Goal: Task Accomplishment & Management: Complete application form

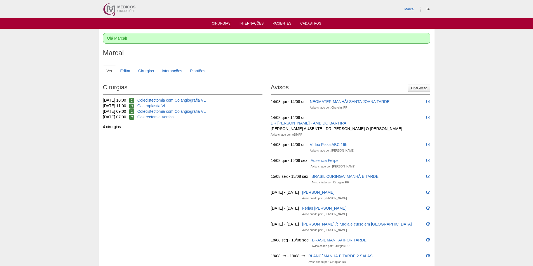
click at [218, 23] on link "Cirurgias" at bounding box center [221, 24] width 19 height 5
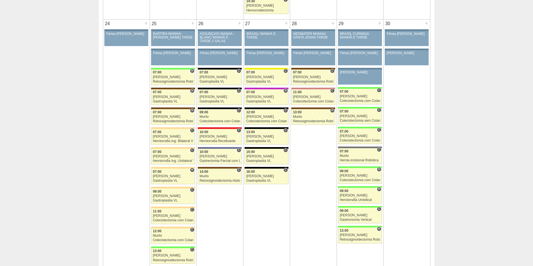
scroll to position [1230, 0]
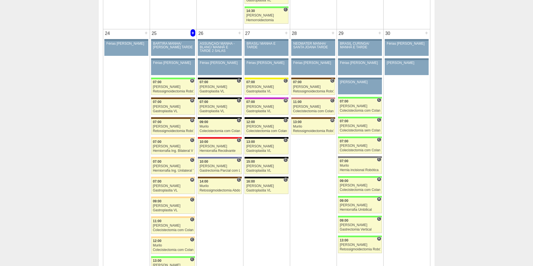
click at [193, 32] on div "+" at bounding box center [192, 32] width 5 height 7
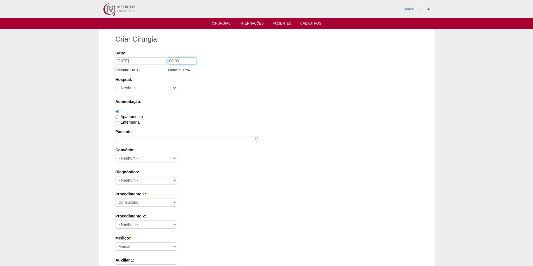
click at [169, 60] on input "00:00" at bounding box center [182, 60] width 28 height 7
type input "10:00"
click at [175, 88] on select "- Nenhum - 9 de Julho Albert Einstein Alvorada América Assunção Bartira Benefic…" at bounding box center [146, 88] width 62 height 8
select select "44"
click at [115, 84] on select "- Nenhum - 9 de Julho Albert Einstein Alvorada América Assunção Bartira Benefic…" at bounding box center [146, 88] width 62 height 8
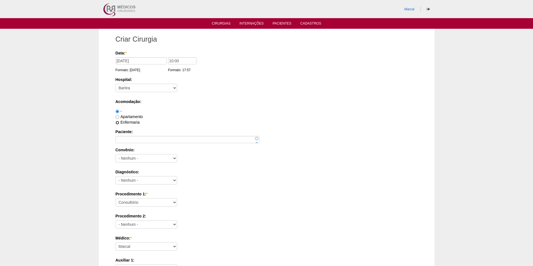
click at [118, 124] on input "Enfermaria" at bounding box center [117, 123] width 4 height 4
radio input "true"
click at [122, 141] on input "Paciente:" at bounding box center [187, 139] width 144 height 7
type input "Clayton de Moura"
click at [174, 159] on select "- Nenhum - Abet Afresp Allianz Amil Blue Life Caasp Cabesp Caixa de Pensões Car…" at bounding box center [146, 158] width 62 height 8
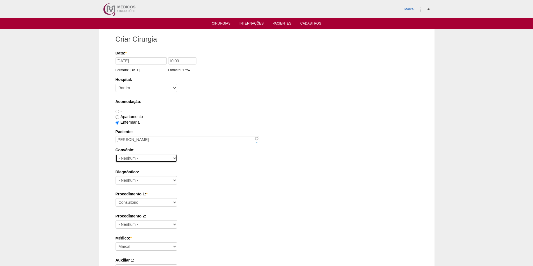
select select "26"
click at [115, 154] on select "- Nenhum - Abet Afresp Allianz Amil Blue Life Caasp Cabesp Caixa de Pensões Car…" at bounding box center [146, 158] width 62 height 8
click at [174, 181] on select "- Nenhum - Abdome Agudo Abscesso Hepático Abscesso Perianal Abscesso Peritoneal…" at bounding box center [146, 180] width 62 height 8
select select "3707"
click at [115, 176] on select "- Nenhum - Abdome Agudo Abscesso Hepático Abscesso Perianal Abscesso Peritoneal…" at bounding box center [146, 180] width 62 height 8
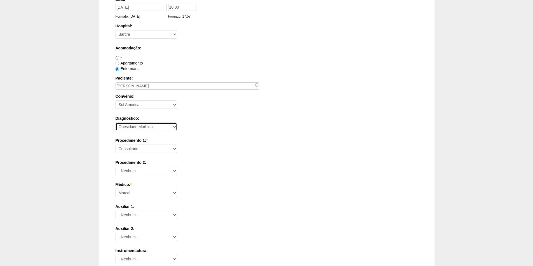
scroll to position [56, 0]
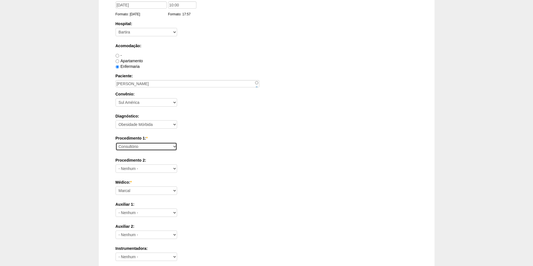
click at [174, 146] on select "Consultório Abscesso Hepático - Drenagem Abscesso perianal Amputação Abdômino P…" at bounding box center [146, 147] width 62 height 8
select select "3710"
click at [115, 143] on select "Consultório Abscesso Hepático - Drenagem Abscesso perianal Amputação Abdômino P…" at bounding box center [146, 147] width 62 height 8
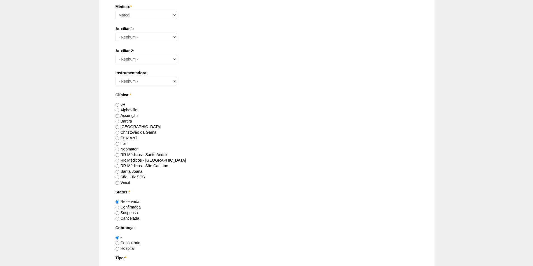
scroll to position [252, 0]
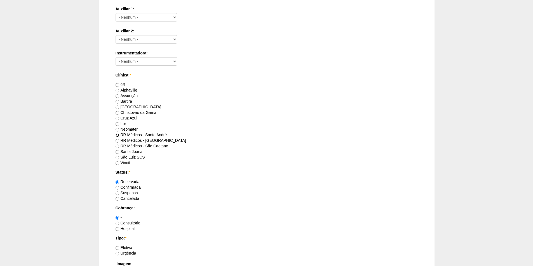
click at [117, 135] on input "RR Médicos - Santo André" at bounding box center [117, 136] width 4 height 4
radio input "true"
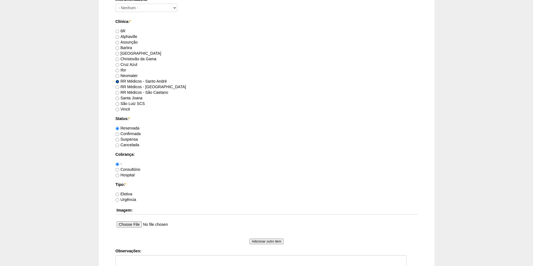
scroll to position [308, 0]
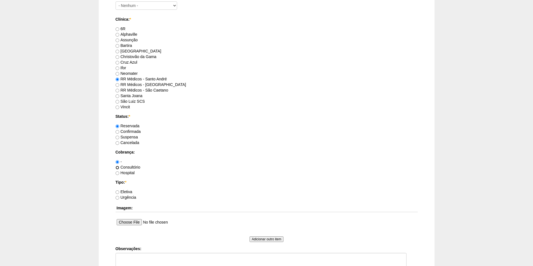
click at [116, 167] on input "Consultório" at bounding box center [117, 168] width 4 height 4
radio input "true"
click at [118, 193] on input "Eletiva" at bounding box center [117, 193] width 4 height 4
radio input "true"
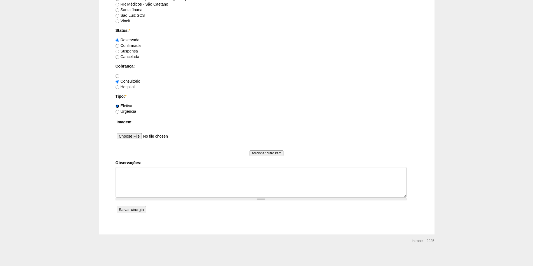
scroll to position [396, 0]
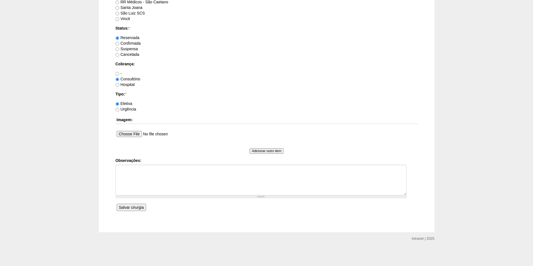
click at [128, 208] on input "Salvar cirurgia" at bounding box center [131, 207] width 29 height 7
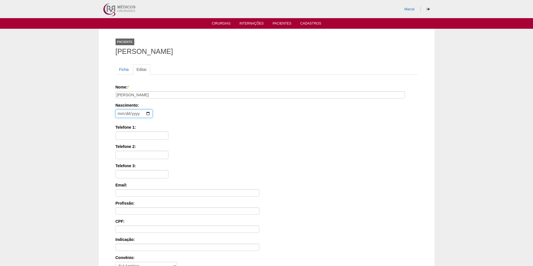
click at [120, 115] on input "date" at bounding box center [133, 114] width 37 height 8
type input "[DATE]"
click at [119, 136] on input "Telefone 1:" at bounding box center [141, 136] width 53 height 8
type input "11 98100 0987"
click at [122, 154] on input "Telefone 2:" at bounding box center [141, 155] width 53 height 8
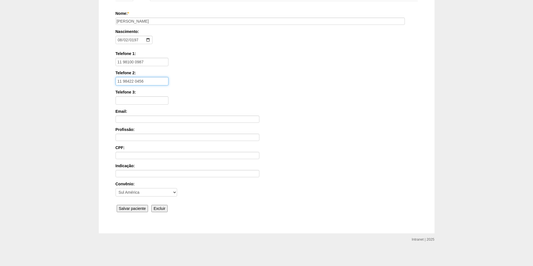
scroll to position [75, 0]
type input "11 98422 0456"
click at [131, 207] on input "Salvar paciente" at bounding box center [133, 207] width 32 height 7
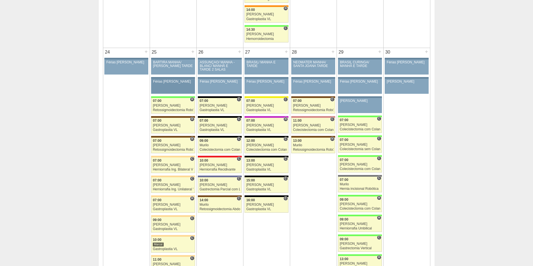
scroll to position [1230, 0]
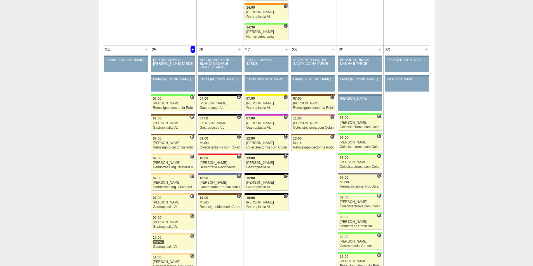
click at [192, 50] on div "+" at bounding box center [192, 49] width 5 height 7
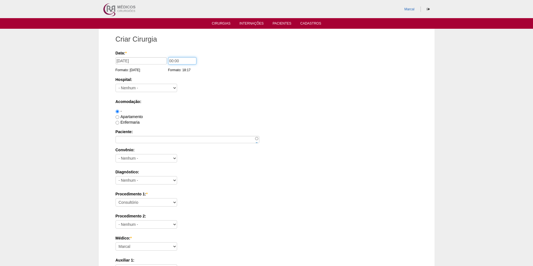
click at [171, 61] on input "00:00" at bounding box center [182, 60] width 28 height 7
type input "08:00"
click at [174, 88] on select "- Nenhum - 9 de Julho Albert Einstein Alvorada América Assunção Bartira Benefic…" at bounding box center [146, 88] width 62 height 8
select select "44"
click at [115, 84] on select "- Nenhum - 9 de Julho Albert Einstein Alvorada América Assunção Bartira Benefic…" at bounding box center [146, 88] width 62 height 8
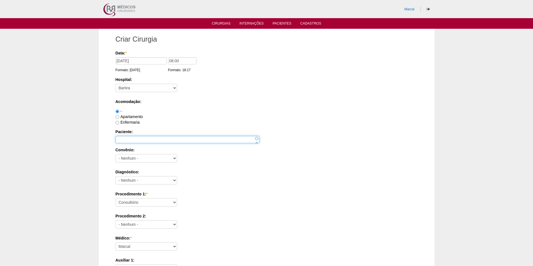
click at [120, 140] on input "Paciente:" at bounding box center [187, 139] width 144 height 7
type input "Tatiana Alves Gonçalves"
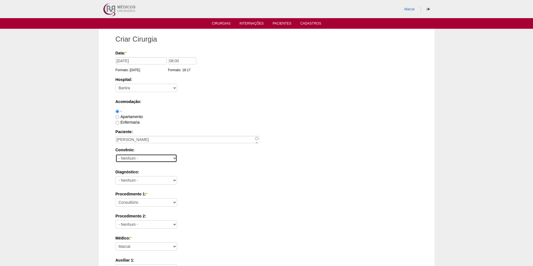
click at [175, 159] on select "- Nenhum - Abet Afresp Allianz Amil Blue Life Caasp Cabesp Caixa de Pensões Car…" at bounding box center [146, 158] width 62 height 8
select select "4047"
click at [115, 154] on select "- Nenhum - Abet Afresp Allianz Amil Blue Life Caasp Cabesp Caixa de Pensões Car…" at bounding box center [146, 158] width 62 height 8
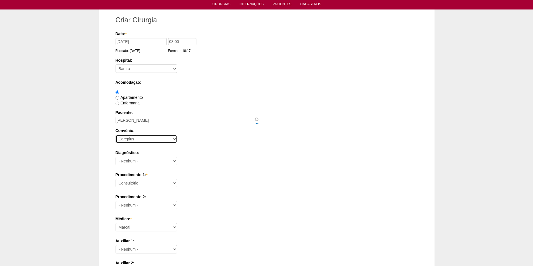
scroll to position [28, 0]
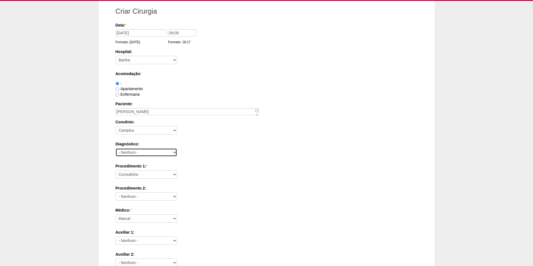
click at [174, 153] on select "- Nenhum - Abdome Agudo Abscesso Hepático Abscesso Perianal Abscesso Peritoneal…" at bounding box center [146, 152] width 62 height 8
select select "3707"
click at [115, 148] on select "- Nenhum - Abdome Agudo Abscesso Hepático Abscesso Perianal Abscesso Peritoneal…" at bounding box center [146, 152] width 62 height 8
click at [174, 175] on select "Consultório Abscesso Hepático - Drenagem Abscesso perianal Amputação Abdômino P…" at bounding box center [146, 175] width 62 height 8
select select "3710"
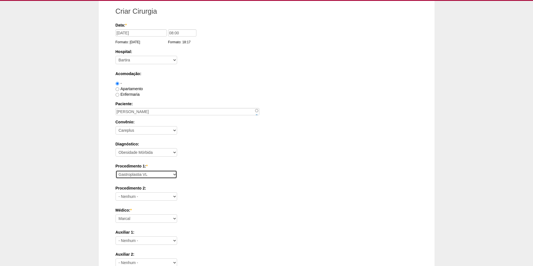
click at [115, 171] on select "Consultório Abscesso Hepático - Drenagem Abscesso perianal Amputação Abdômino P…" at bounding box center [146, 175] width 62 height 8
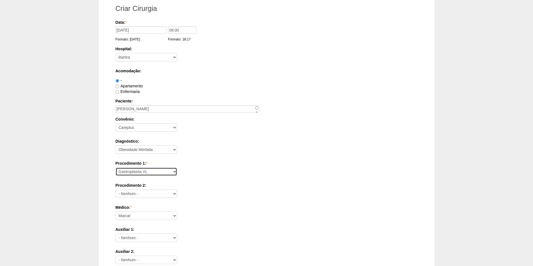
scroll to position [0, 0]
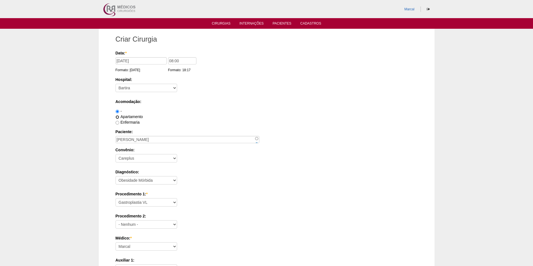
click at [117, 118] on input "Apartamento" at bounding box center [117, 117] width 4 height 4
radio input "true"
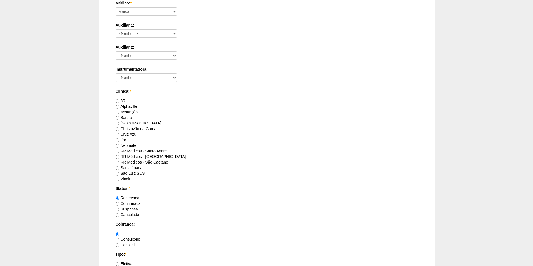
scroll to position [252, 0]
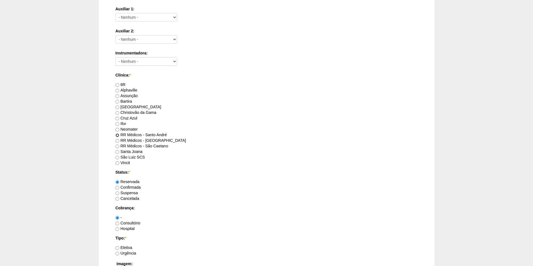
click at [118, 136] on input "RR Médicos - Santo André" at bounding box center [117, 136] width 4 height 4
radio input "true"
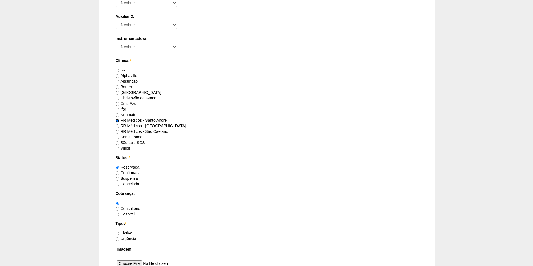
scroll to position [280, 0]
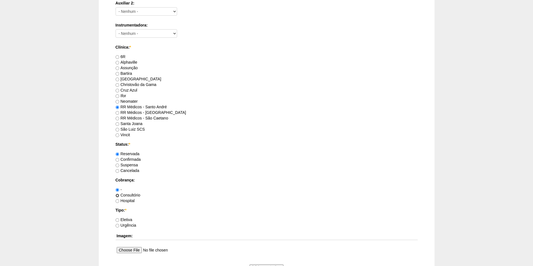
click at [117, 196] on input "Consultório" at bounding box center [117, 196] width 4 height 4
radio input "true"
click at [119, 220] on input "Eletiva" at bounding box center [117, 221] width 4 height 4
radio input "true"
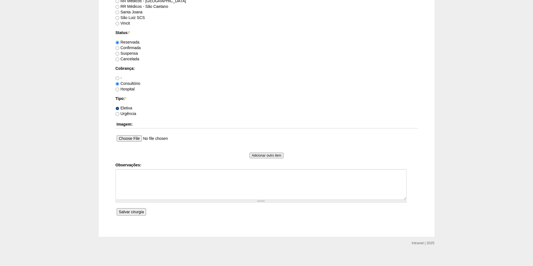
scroll to position [396, 0]
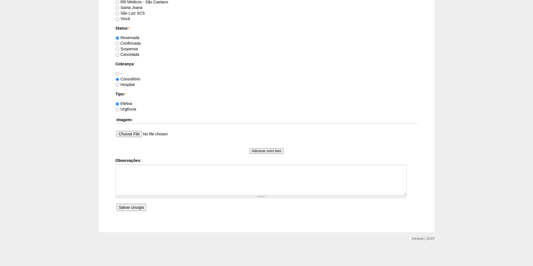
click at [132, 207] on input "Salvar cirurgia" at bounding box center [131, 207] width 29 height 7
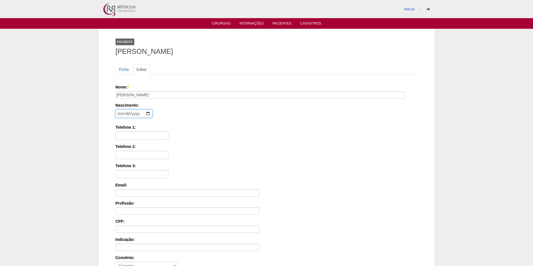
click at [119, 114] on input "date" at bounding box center [133, 114] width 37 height 8
type input "[DATE]"
click at [124, 137] on input "Telefone 1:" at bounding box center [141, 136] width 53 height 8
type input "11 96689 5146"
click at [123, 153] on input "Telefone 2:" at bounding box center [141, 155] width 53 height 8
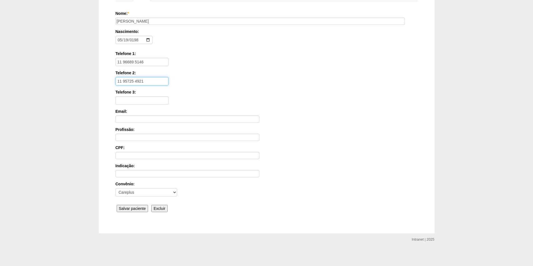
scroll to position [75, 0]
type input "11 95725 4921"
click at [129, 209] on input "Salvar paciente" at bounding box center [133, 207] width 32 height 7
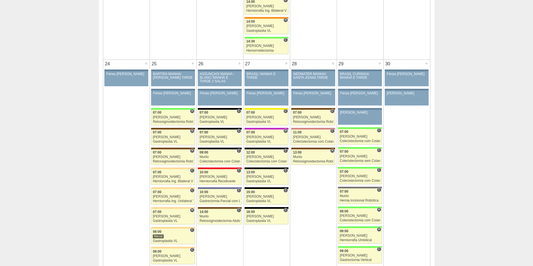
scroll to position [1230, 0]
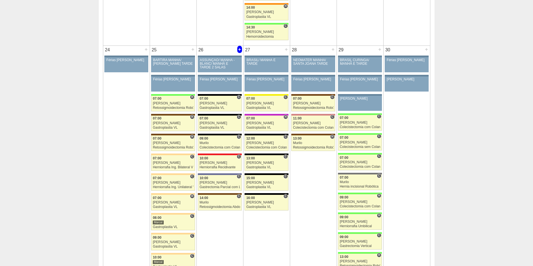
click at [239, 48] on div "+" at bounding box center [239, 49] width 5 height 7
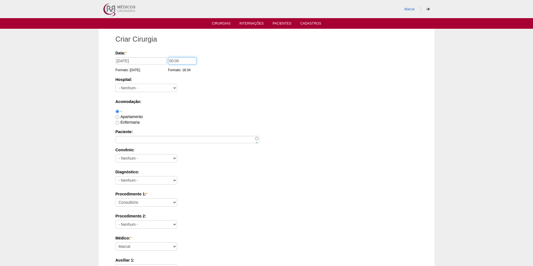
click at [171, 62] on input "00:00" at bounding box center [182, 60] width 28 height 7
type input "10:00"
click at [175, 88] on select "- Nenhum - 9 de Julho Albert Einstein Alvorada América Assunção Bartira Benefic…" at bounding box center [146, 88] width 62 height 8
select select "67"
click at [115, 84] on select "- Nenhum - 9 de Julho Albert Einstein Alvorada América Assunção Bartira Benefic…" at bounding box center [146, 88] width 62 height 8
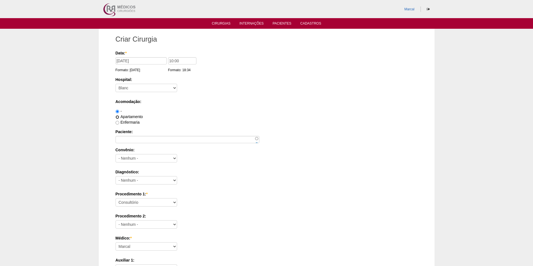
click at [118, 118] on input "Apartamento" at bounding box center [117, 117] width 4 height 4
radio input "true"
click at [124, 138] on input "Paciente:" at bounding box center [187, 139] width 144 height 7
type input "c"
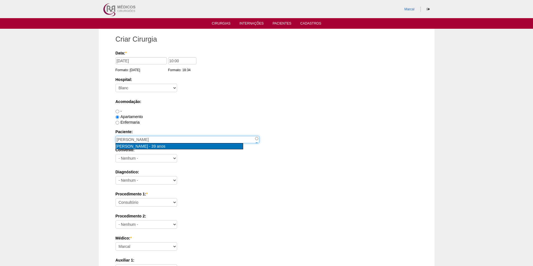
type input "CAMILA DE OLIVEIRA FERREIRA [nid:58019]"
click at [136, 148] on span "[PERSON_NAME]" at bounding box center [132, 146] width 32 height 4
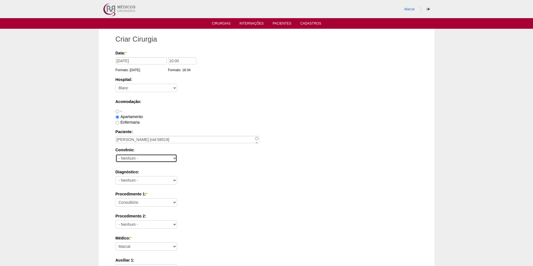
click at [174, 158] on select "- Nenhum - Abet Afresp Allianz Amil Blue Life Caasp Cabesp Caixa de Pensões Car…" at bounding box center [146, 158] width 62 height 8
select select "8907"
click at [115, 154] on select "- Nenhum - Abet Afresp Allianz Amil Blue Life Caasp Cabesp Caixa de Pensões Car…" at bounding box center [146, 158] width 62 height 8
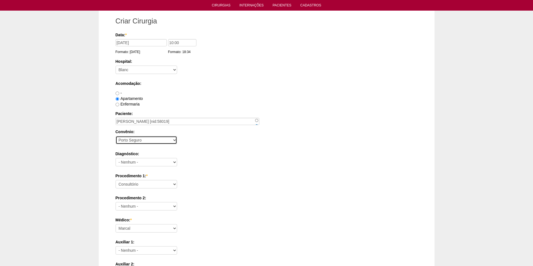
scroll to position [28, 0]
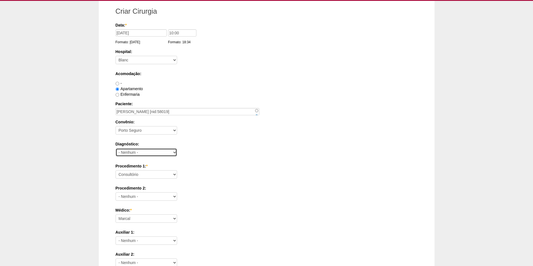
click at [174, 153] on select "- Nenhum - Abdome Agudo Abscesso Hepático Abscesso Perianal Abscesso Peritoneal…" at bounding box center [146, 152] width 62 height 8
select select "3707"
click at [115, 148] on select "- Nenhum - Abdome Agudo Abscesso Hepático Abscesso Perianal Abscesso Peritoneal…" at bounding box center [146, 152] width 62 height 8
click at [174, 174] on select "Consultório Abscesso Hepático - Drenagem Abscesso perianal Amputação Abdômino P…" at bounding box center [146, 175] width 62 height 8
select select "3710"
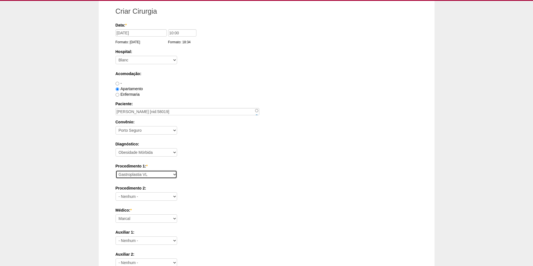
click at [115, 171] on select "Consultório Abscesso Hepático - Drenagem Abscesso perianal Amputação Abdômino P…" at bounding box center [146, 175] width 62 height 8
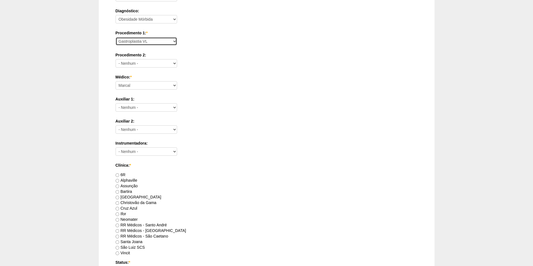
scroll to position [168, 0]
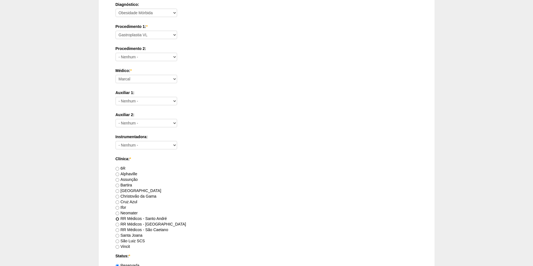
click at [118, 218] on input "RR Médicos - Santo André" at bounding box center [117, 220] width 4 height 4
radio input "true"
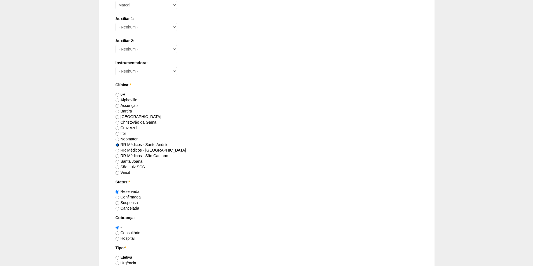
scroll to position [252, 0]
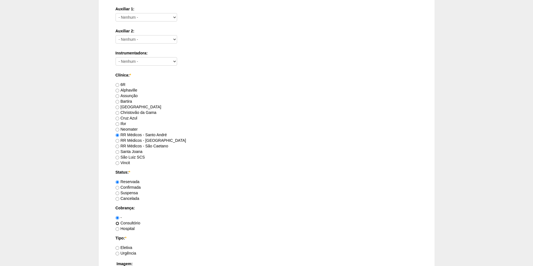
click at [117, 224] on input "Consultório" at bounding box center [117, 224] width 4 height 4
radio input "true"
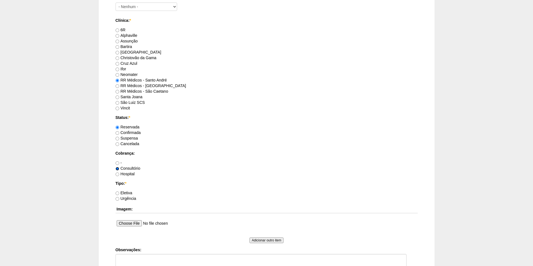
scroll to position [308, 0]
click at [117, 191] on input "Eletiva" at bounding box center [117, 193] width 4 height 4
radio input "true"
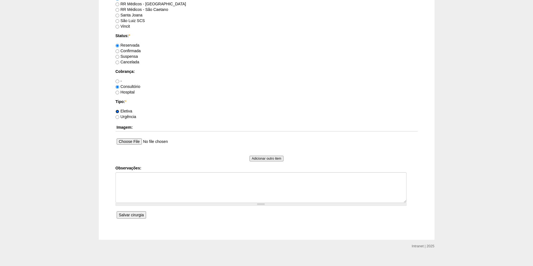
scroll to position [391, 0]
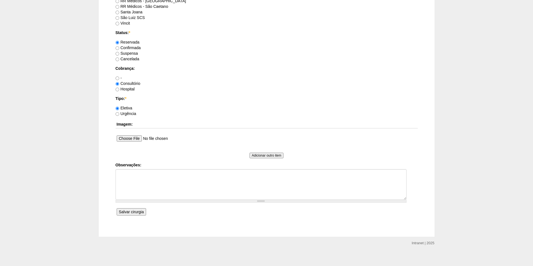
click at [128, 211] on input "Salvar cirurgia" at bounding box center [131, 212] width 29 height 7
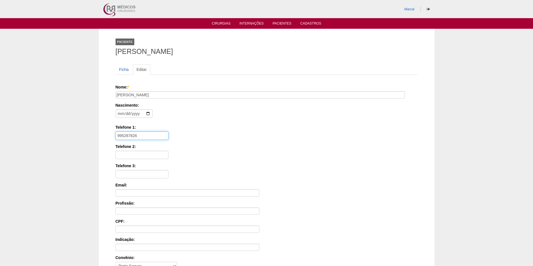
click at [117, 137] on input "995287826" at bounding box center [141, 136] width 53 height 8
click at [132, 136] on input "11995287826" at bounding box center [141, 136] width 53 height 8
click at [120, 137] on input "1199528 7826" at bounding box center [141, 136] width 53 height 8
click at [121, 137] on input "1199528 7826" at bounding box center [141, 136] width 53 height 8
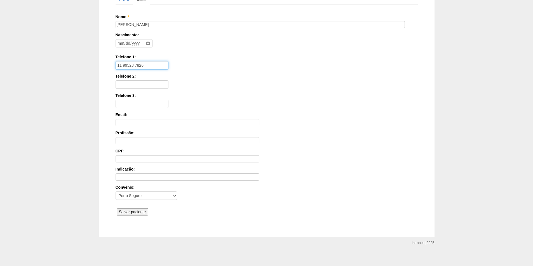
scroll to position [75, 0]
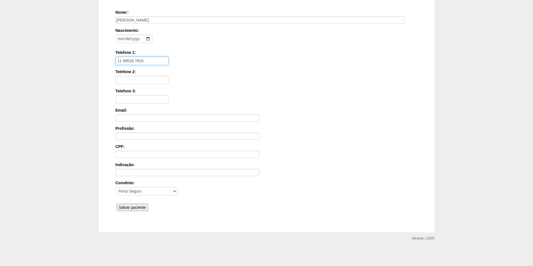
type input "11 99528 7826"
click at [127, 206] on input "Salvar paciente" at bounding box center [133, 207] width 32 height 7
